Goal: Navigation & Orientation: Locate item on page

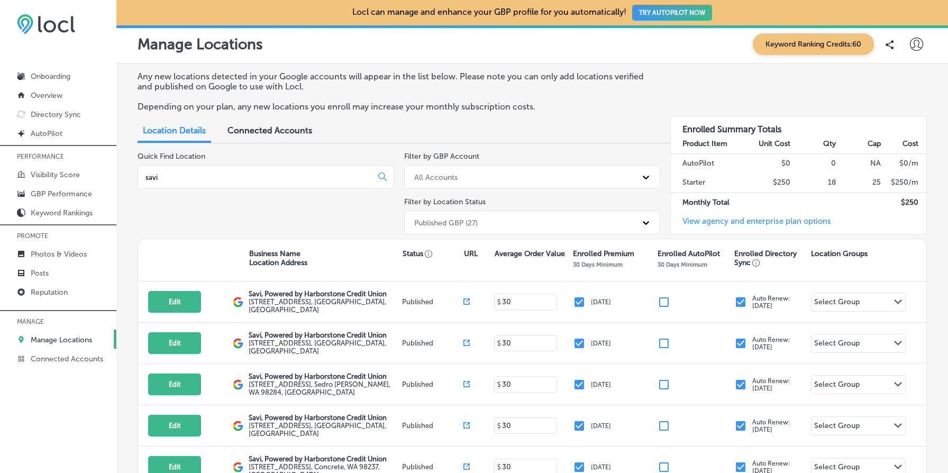
click at [575, 83] on p "Any new locations detected in your Google accounts will appear in the list belo…" at bounding box center [394, 81] width 513 height 20
click at [411, 116] on div "Any new locations detected in your Google accounts will appear in the list belo…" at bounding box center [533, 95] width 790 height 49
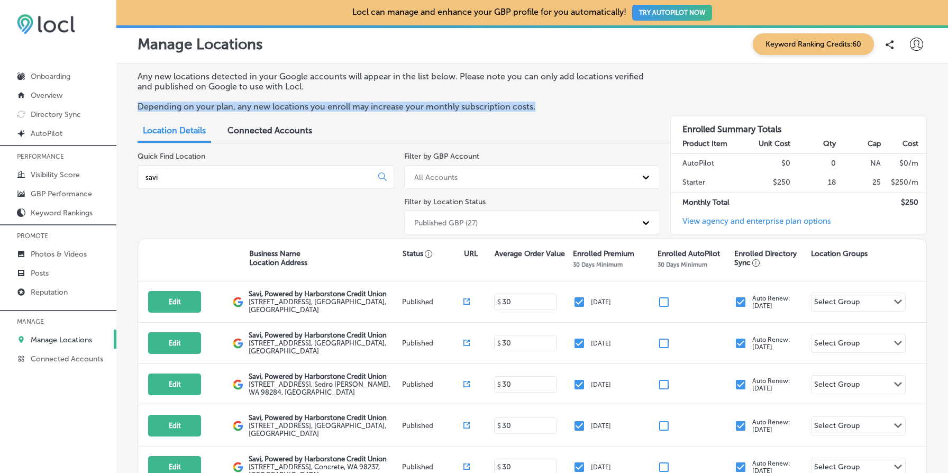
click at [411, 116] on div "Any new locations detected in your Google accounts will appear in the list belo…" at bounding box center [533, 95] width 790 height 49
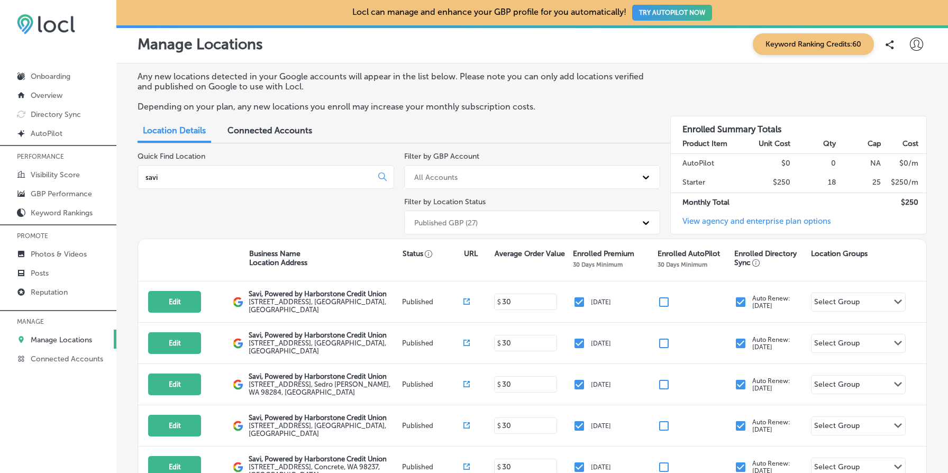
click at [324, 97] on div "Any new locations detected in your Google accounts will appear in the list belo…" at bounding box center [533, 95] width 790 height 49
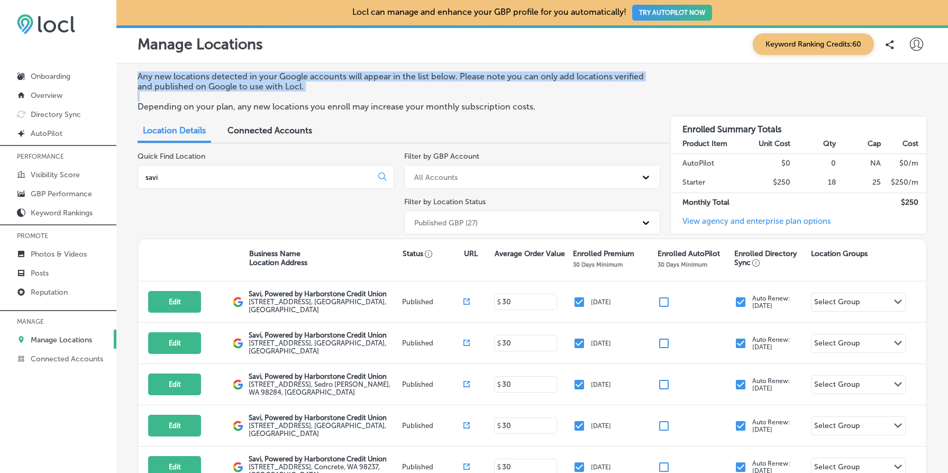
click at [324, 97] on div "Any new locations detected in your Google accounts will appear in the list belo…" at bounding box center [533, 95] width 790 height 49
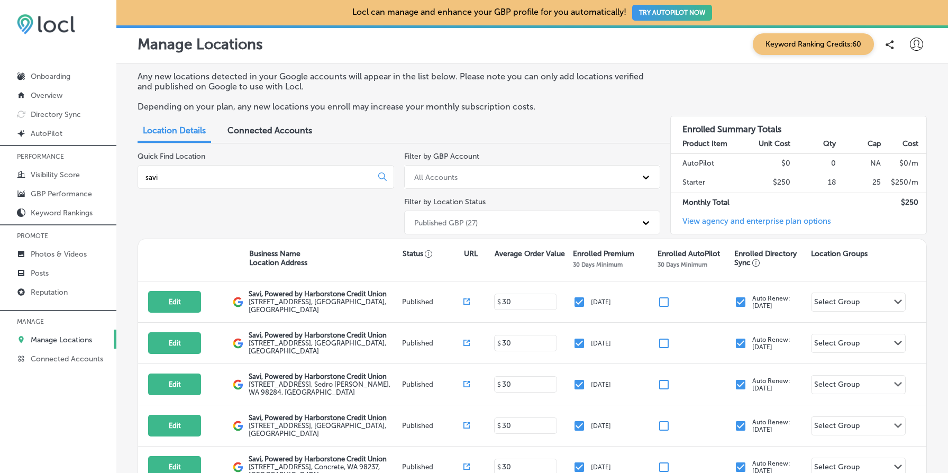
click at [326, 104] on p "Depending on your plan, any new locations you enroll may increase your monthly …" at bounding box center [394, 107] width 513 height 10
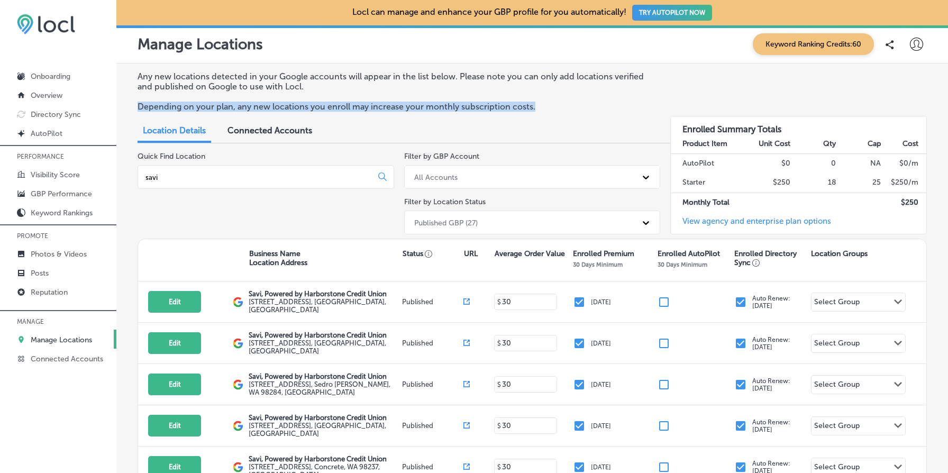
click at [326, 104] on p "Depending on your plan, any new locations you enroll may increase your monthly …" at bounding box center [394, 107] width 513 height 10
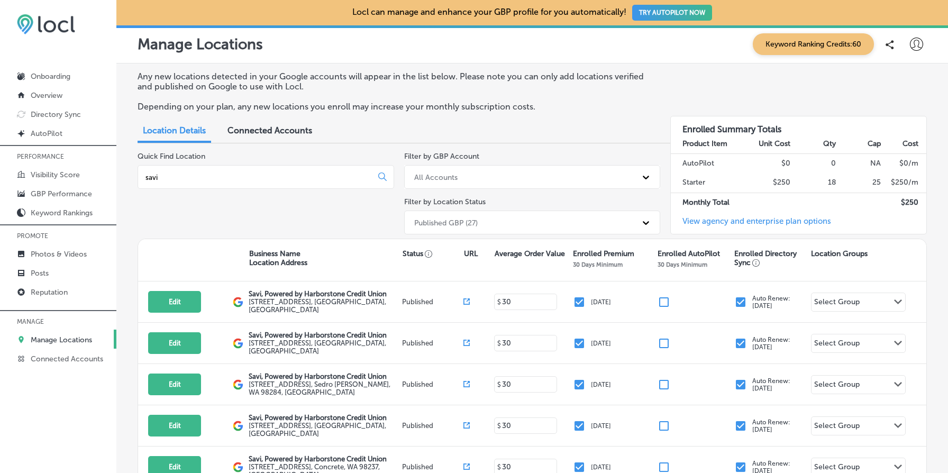
click at [465, 87] on p "Any new locations detected in your Google accounts will appear in the list belo…" at bounding box center [394, 81] width 513 height 20
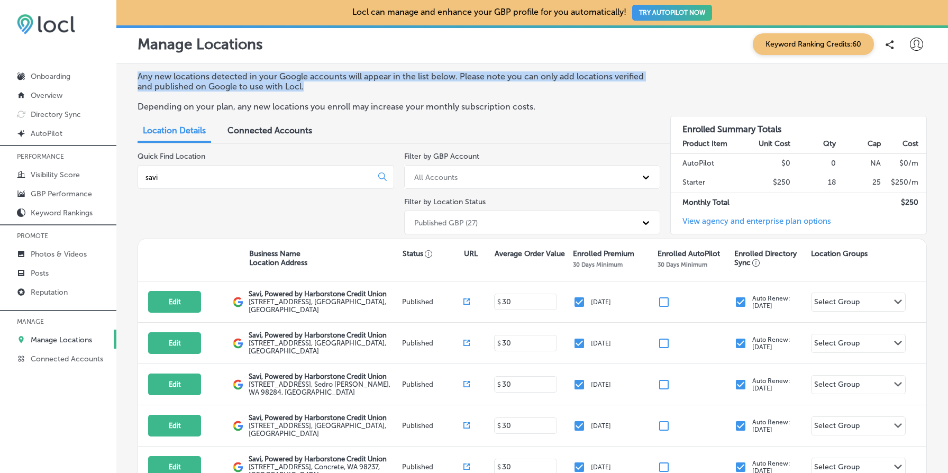
click at [465, 87] on p "Any new locations detected in your Google accounts will appear in the list belo…" at bounding box center [394, 81] width 513 height 20
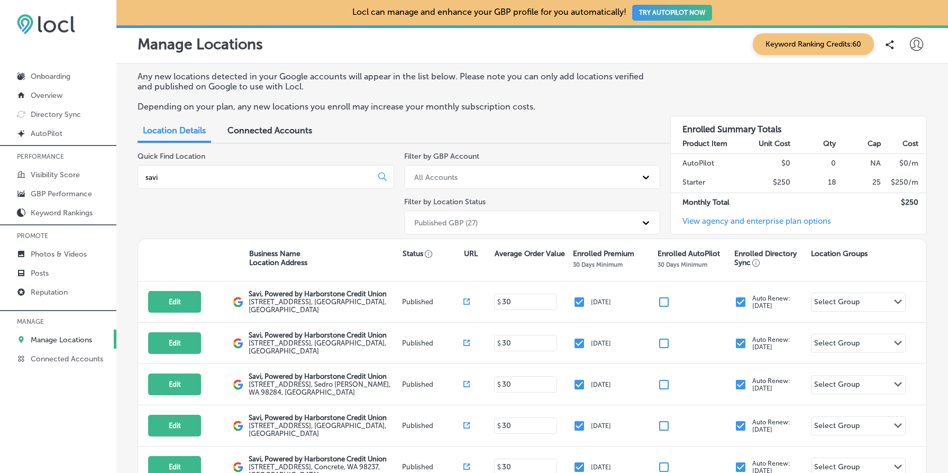
click at [465, 87] on p "Any new locations detected in your Google accounts will appear in the list belo…" at bounding box center [394, 81] width 513 height 20
click at [444, 78] on p "Any new locations detected in your Google accounts will appear in the list belo…" at bounding box center [394, 81] width 513 height 20
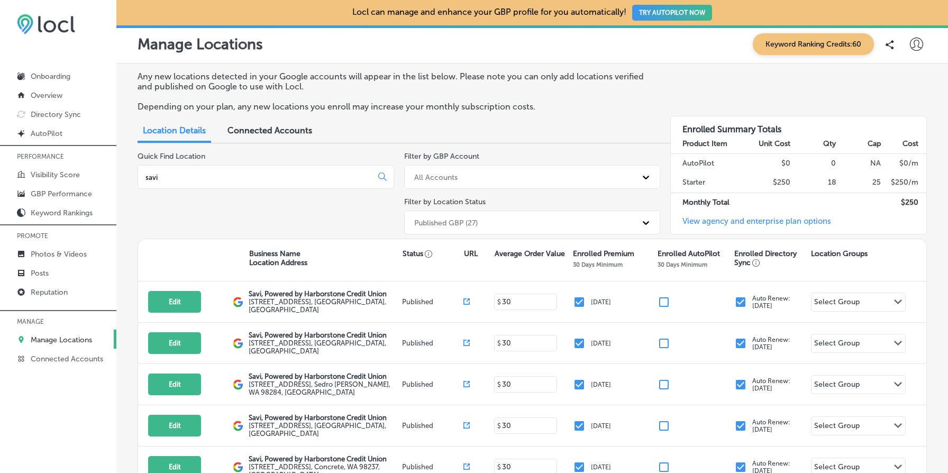
click at [444, 78] on p "Any new locations detected in your Google accounts will appear in the list belo…" at bounding box center [394, 81] width 513 height 20
